Goal: Check status: Check status

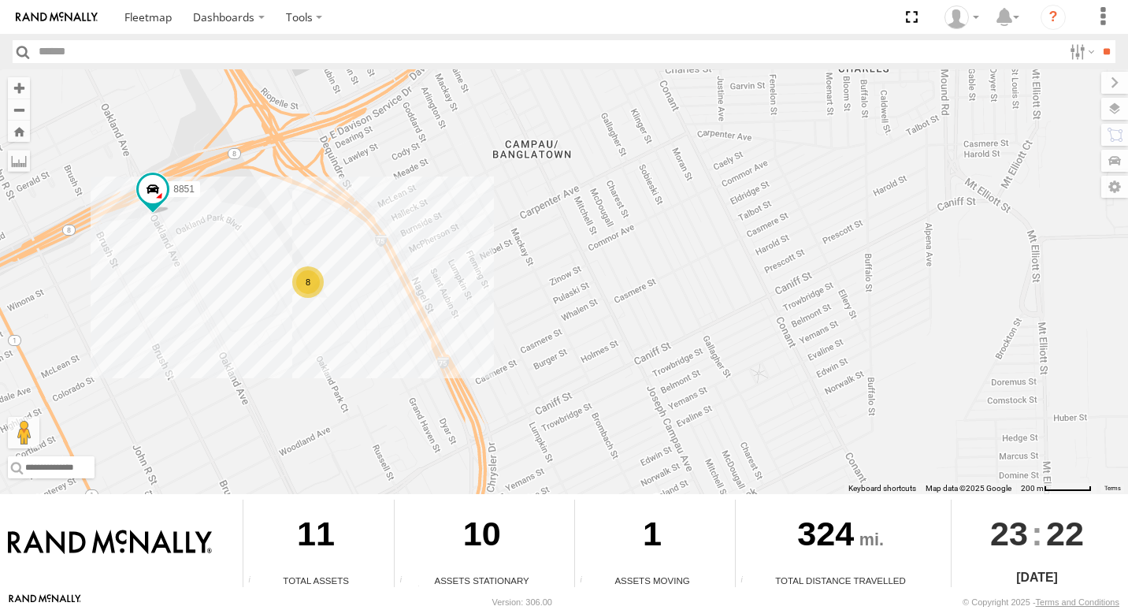
click at [312, 284] on div "8" at bounding box center [308, 282] width 32 height 32
